Goal: Consume media (video, audio)

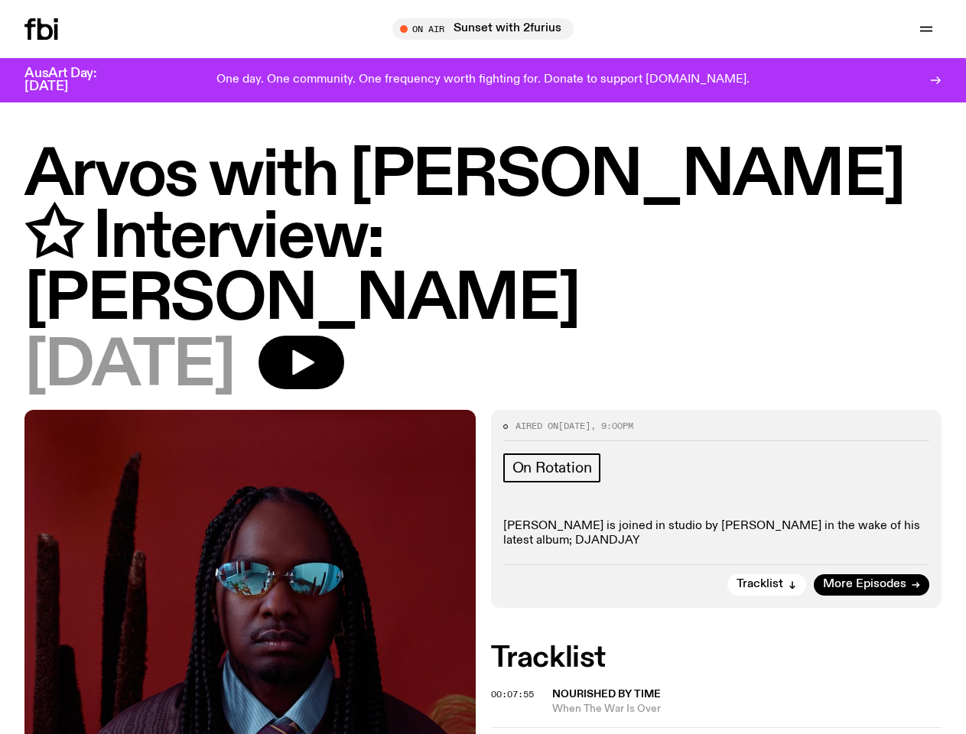
click at [0, 0] on icon "button" at bounding box center [0, 0] width 0 height 0
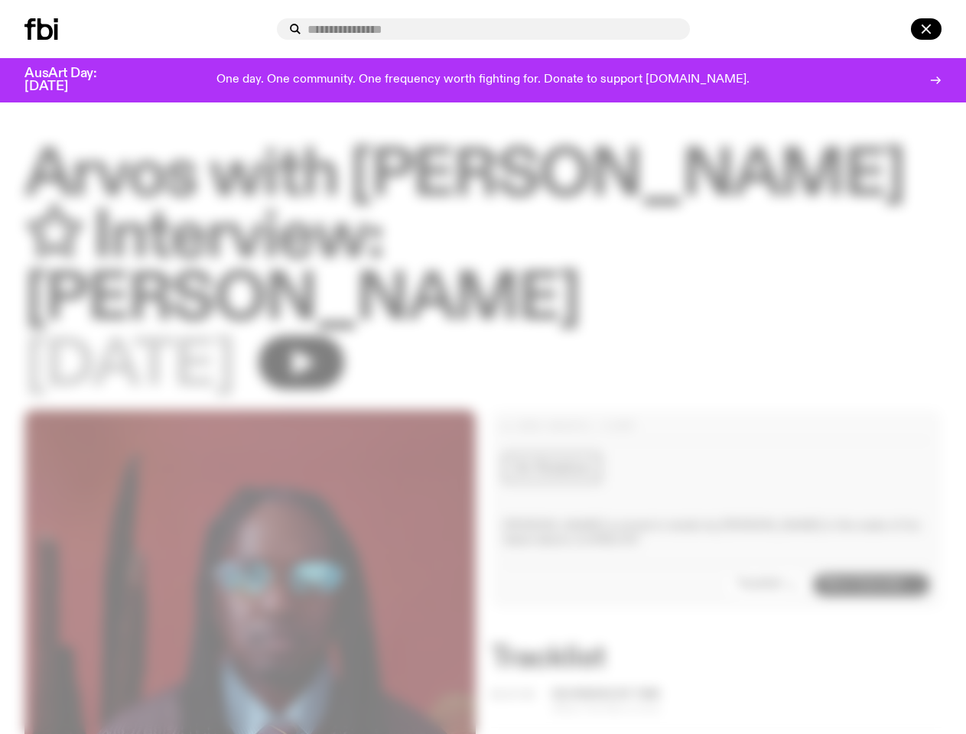
click at [690, 29] on div at bounding box center [483, 28] width 413 height 21
click at [890, 29] on div at bounding box center [904, 28] width 73 height 21
click at [350, 316] on div at bounding box center [483, 367] width 966 height 734
click at [768, 537] on div at bounding box center [483, 367] width 966 height 734
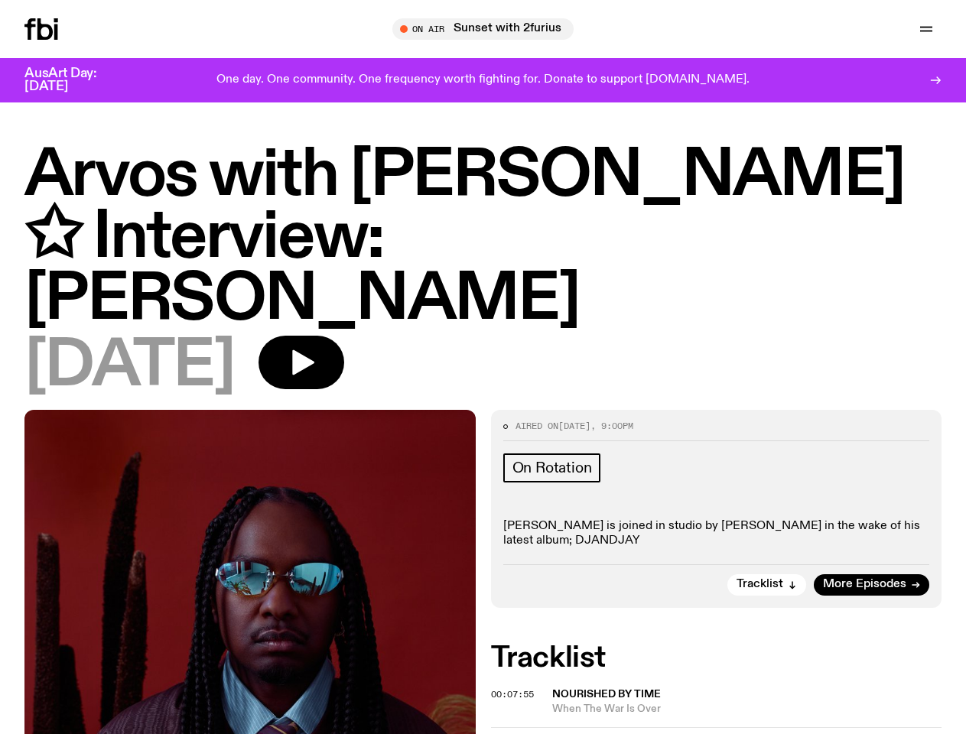
click at [748, 702] on span "When The War Is Over" at bounding box center [747, 709] width 390 height 15
click at [515, 734] on span "00:11:10" at bounding box center [512, 743] width 43 height 12
click at [957, 725] on div at bounding box center [957, 725] width 0 height 0
